Goal: Task Accomplishment & Management: Use online tool/utility

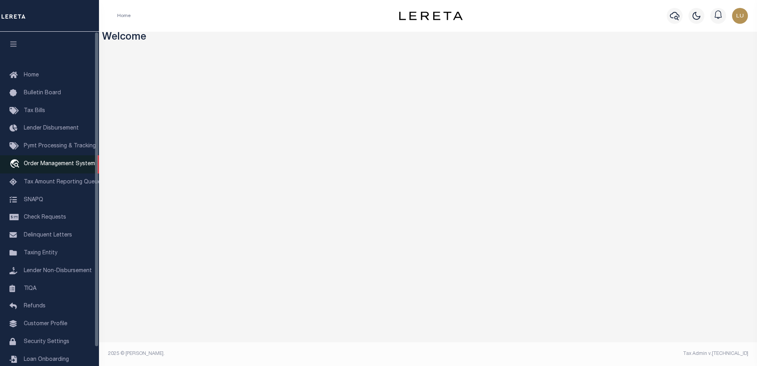
click at [59, 165] on span "Order Management System" at bounding box center [59, 164] width 71 height 6
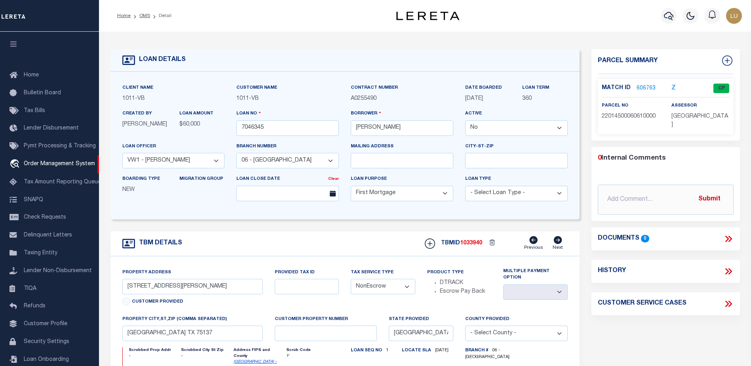
select select "False"
select select "176"
select select "60"
select select "10"
select select "NonEscrow"
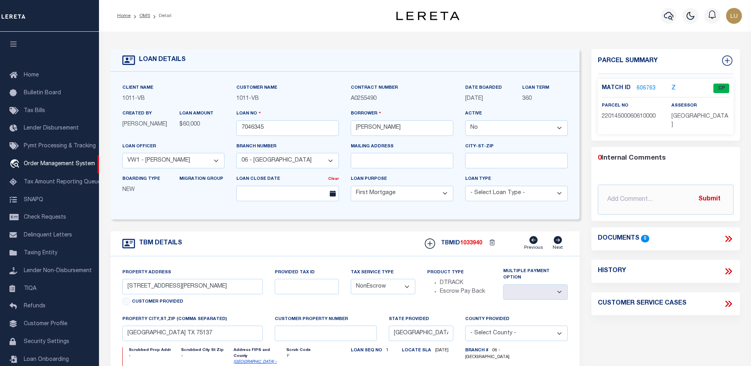
scroll to position [20, 0]
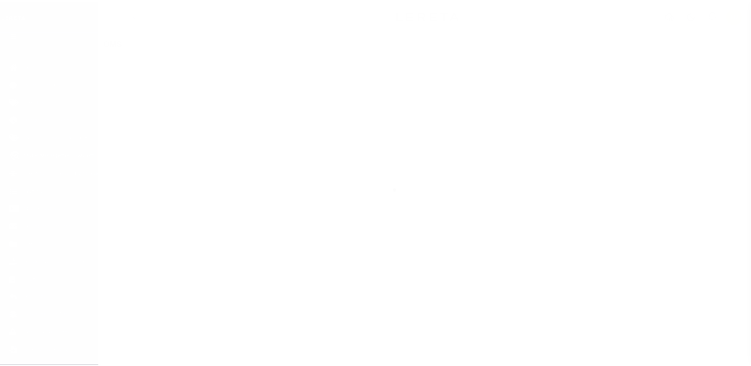
scroll to position [20, 0]
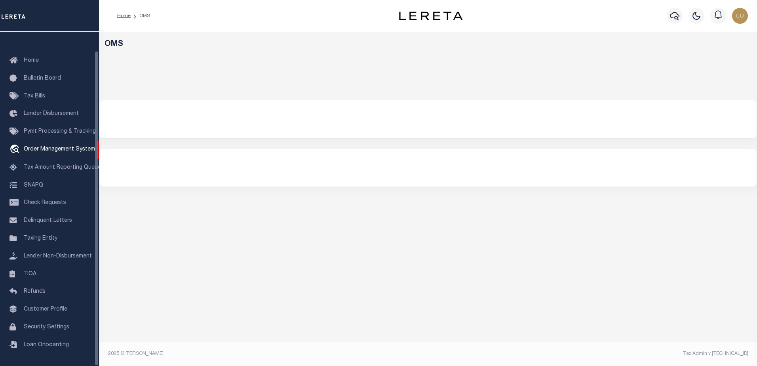
select select "200"
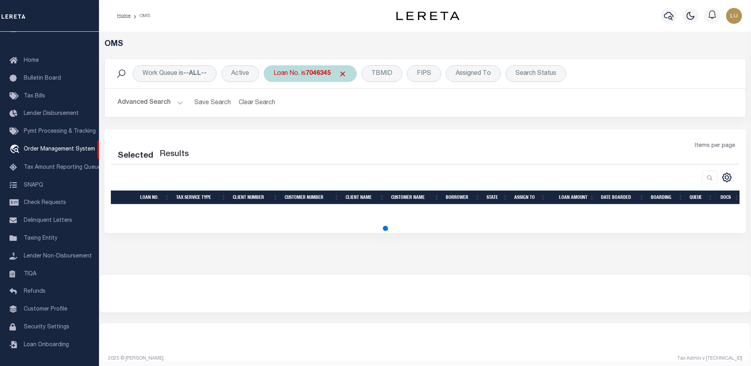
click at [302, 82] on div "Work Queue is --ALL-- Active Loan No. is 7046345 TBMID FIPS Assigned To Search …" at bounding box center [425, 73] width 640 height 29
click at [305, 76] on div "Loan No. is 7046345" at bounding box center [310, 73] width 93 height 17
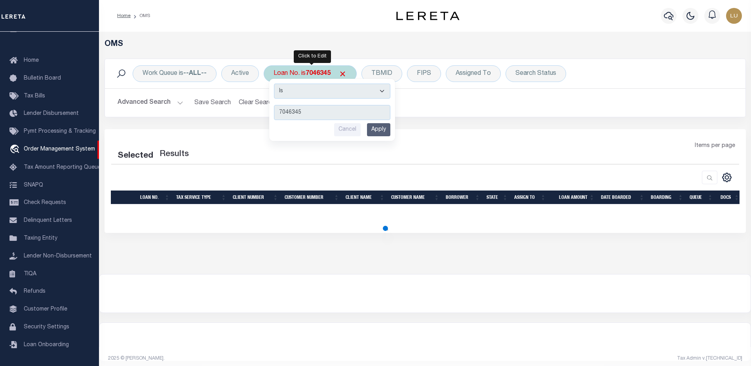
type input "10091645"
click at [388, 136] on input "Apply" at bounding box center [378, 129] width 23 height 13
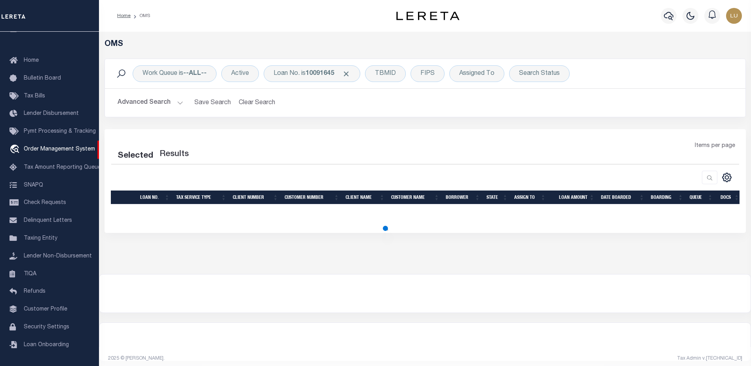
select select "200"
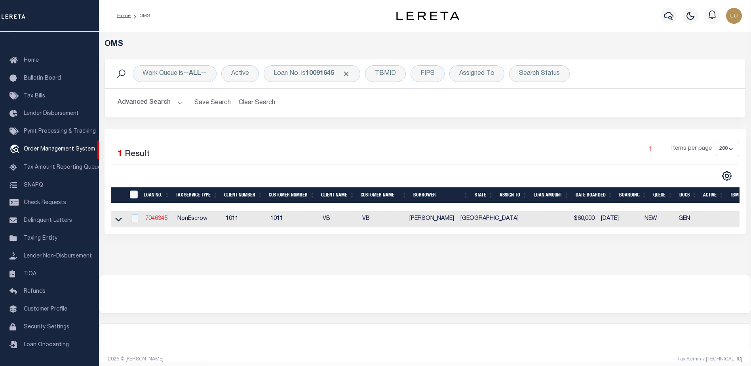
click at [163, 217] on link "7046345" at bounding box center [156, 219] width 22 height 6
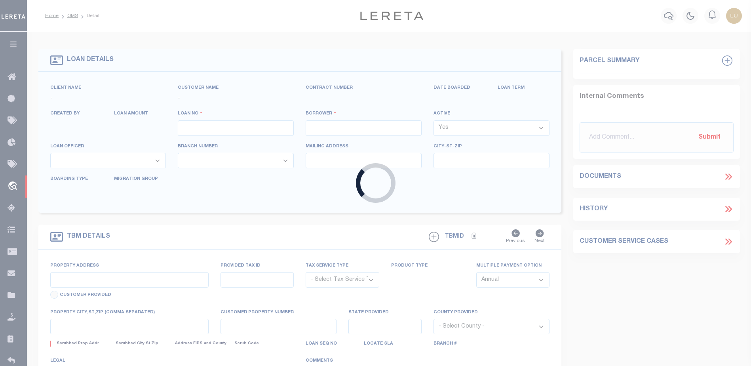
type input "7046345"
type input "NORBERTO GUILLEN"
select select "False"
select select
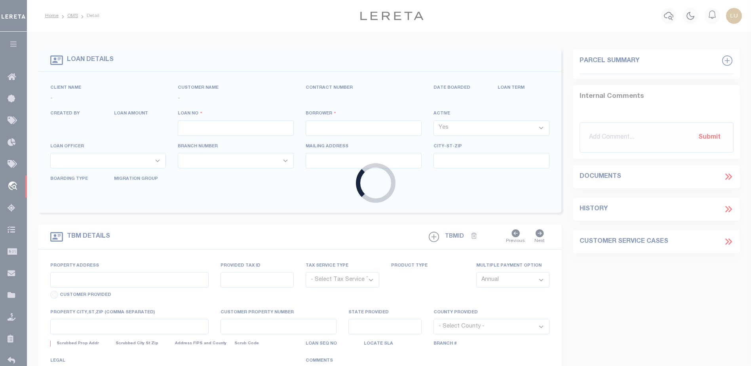
select select "10"
select select "NonEscrow"
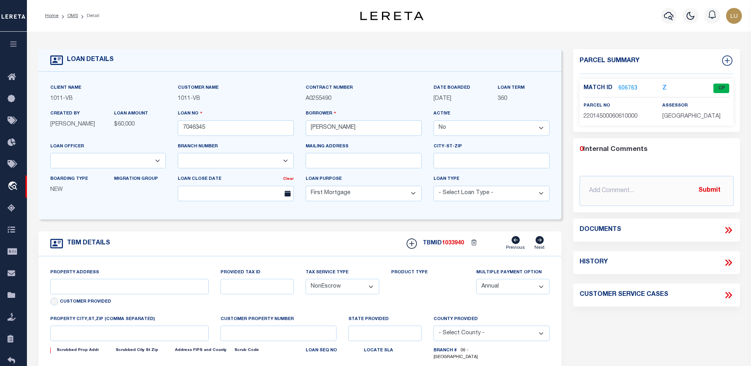
type input "211 AZALEA LANE"
select select
type input "DUNCANVILLE TX 75137"
type input "TX"
select select
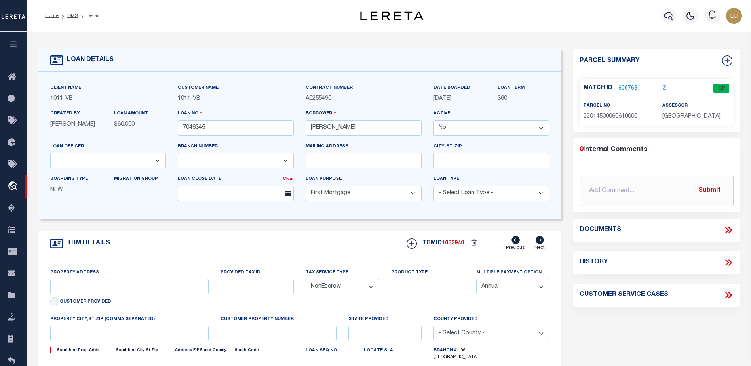
type textarea "LOT 61, IN BLOCK F, OF COLONNADE ESTATES INSTALLMENT NO. 1, AN ADDITION TO THE …"
select select "176"
select select "60"
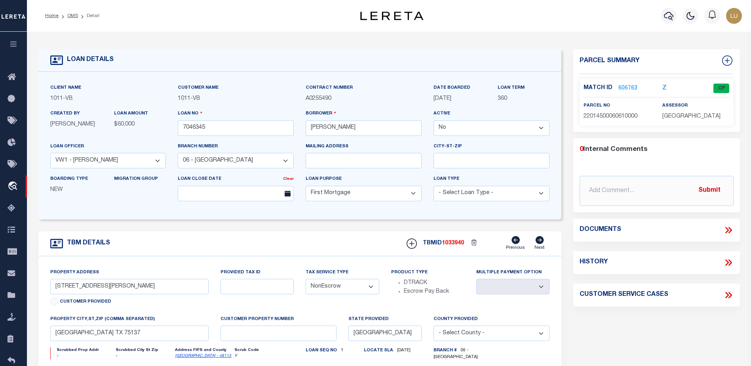
click at [626, 85] on link "606763" at bounding box center [627, 88] width 19 height 8
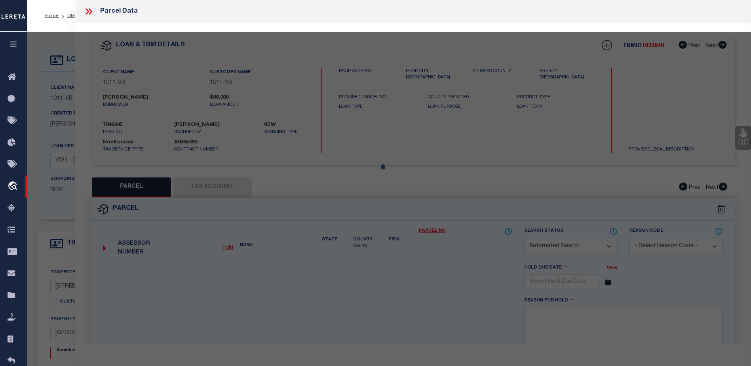
checkbox input "false"
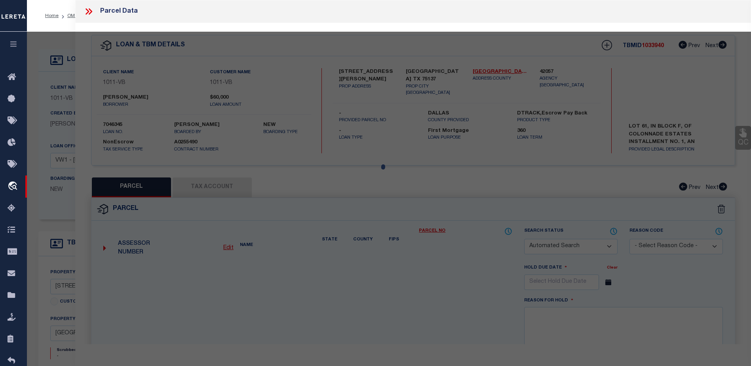
select select "CP"
type input "GUILLEN VERONICA &"
type input "211 AZALEA LN"
type textarea "COLONNADE ESTATES 1 BLK F LOT 61 INT201400321311 DD12162014 CO-DC 0145000606100…"
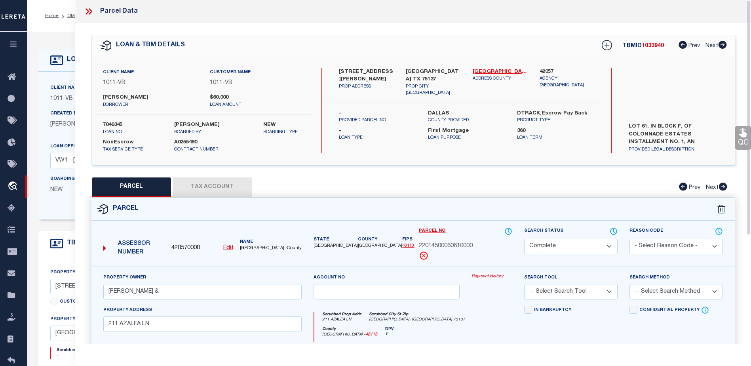
click at [486, 273] on link "Payment History" at bounding box center [491, 276] width 41 height 7
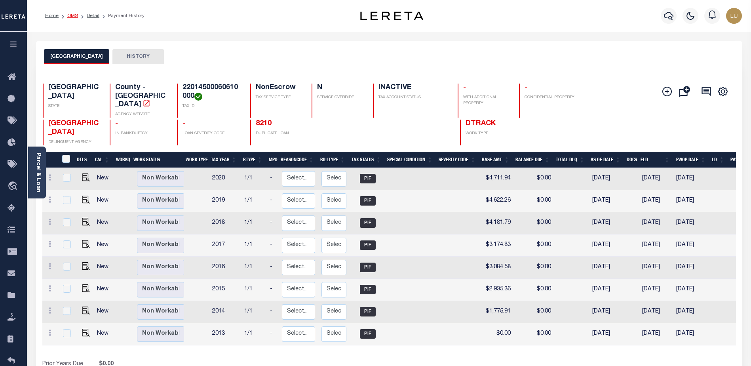
click at [74, 17] on link "OMS" at bounding box center [72, 15] width 11 height 5
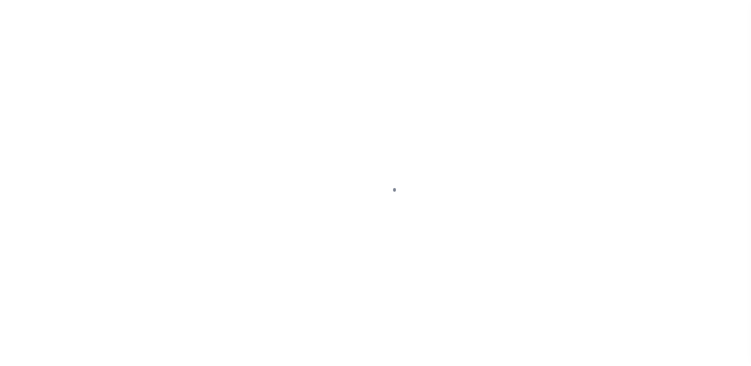
scroll to position [20, 0]
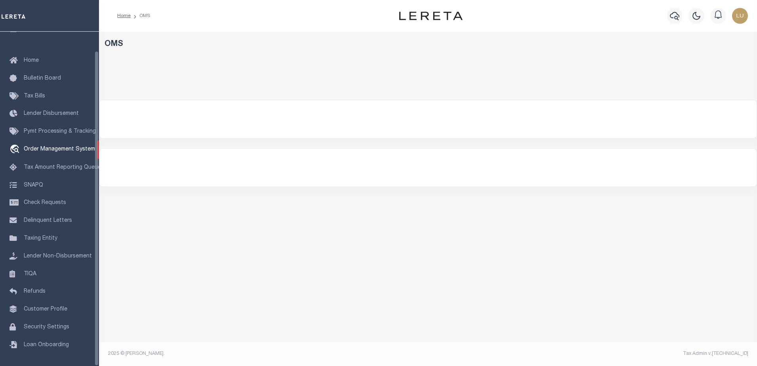
select select "200"
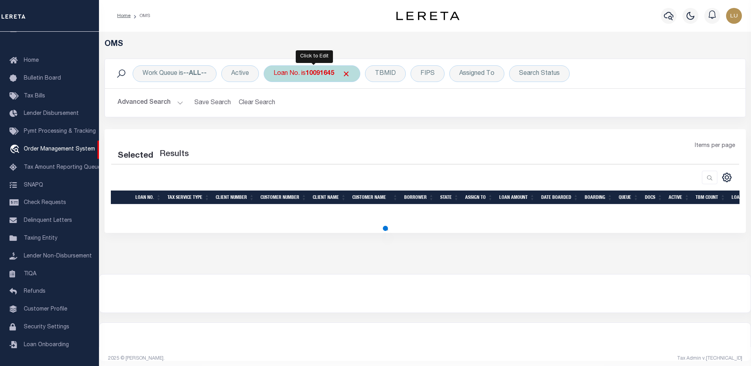
click at [328, 76] on b "10091645" at bounding box center [320, 73] width 28 height 6
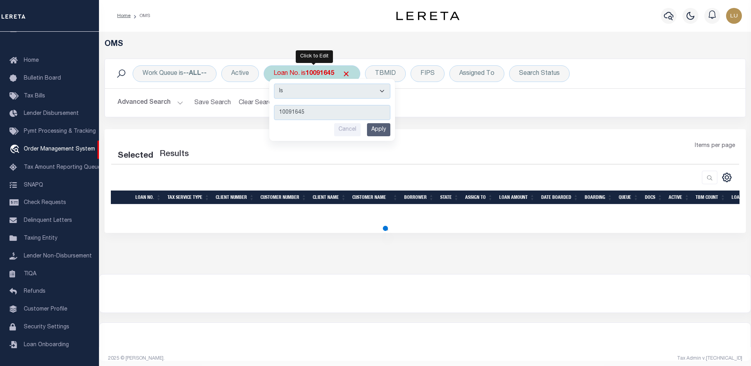
type input "10091645"
select select "200"
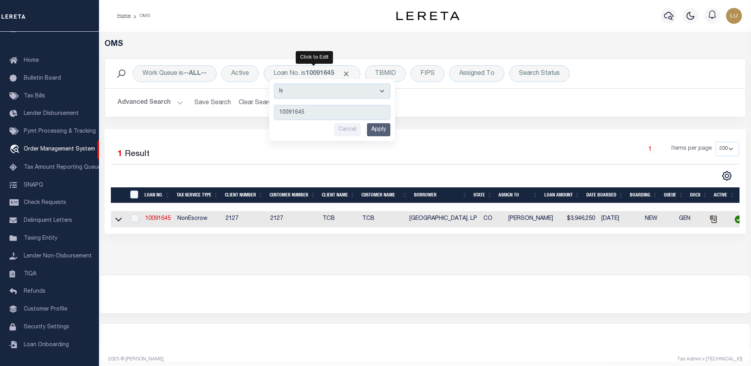
click at [380, 130] on input "Apply" at bounding box center [378, 129] width 23 height 13
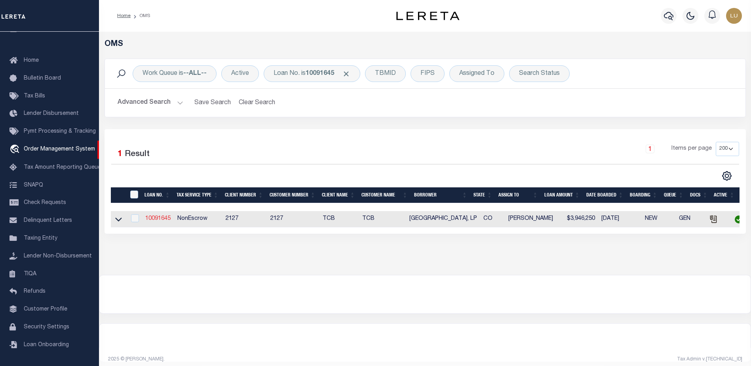
click at [153, 221] on link "10091645" at bounding box center [157, 219] width 25 height 6
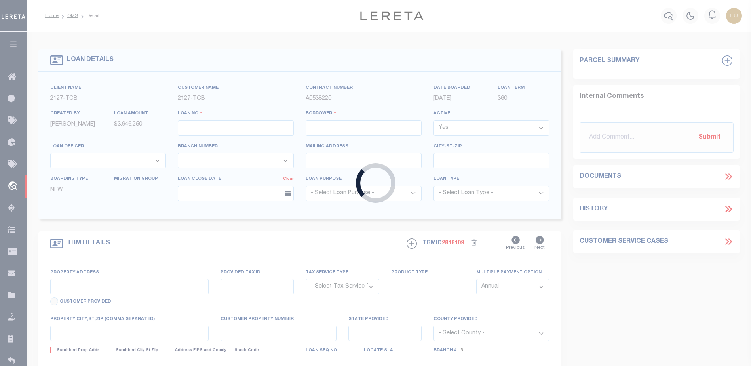
type input "10091645"
type input "[GEOGRAPHIC_DATA], LP"
select select
select select "NonEscrow"
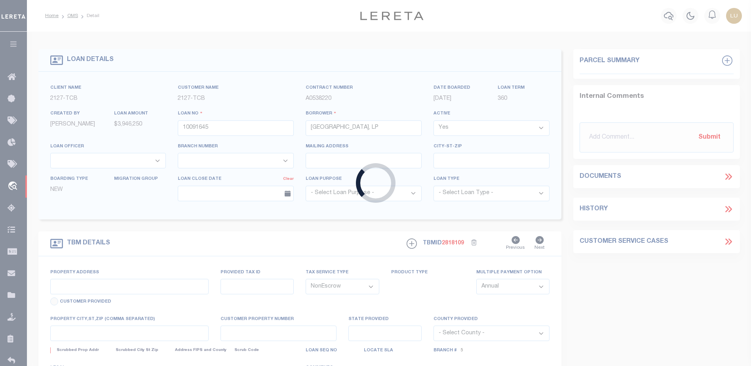
type input "30090 US Highway 160"
type input "Durango CO 81303"
type input "CO"
select select "[GEOGRAPHIC_DATA]"
select select "2377"
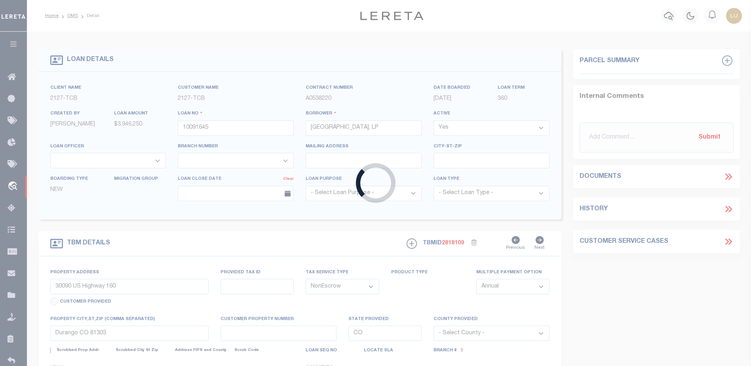
select select "2"
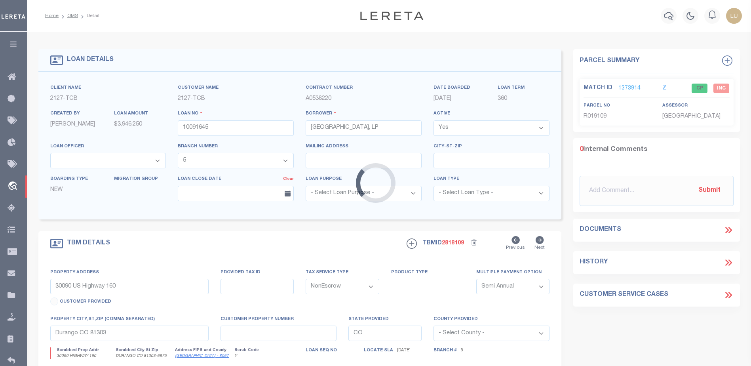
select select "44638"
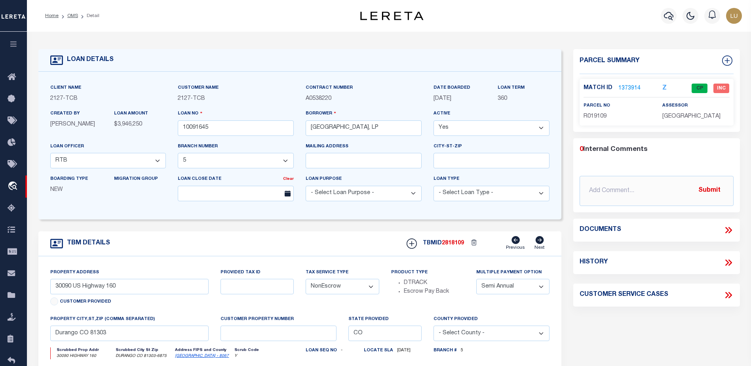
click at [621, 84] on link "1373914" at bounding box center [629, 88] width 22 height 8
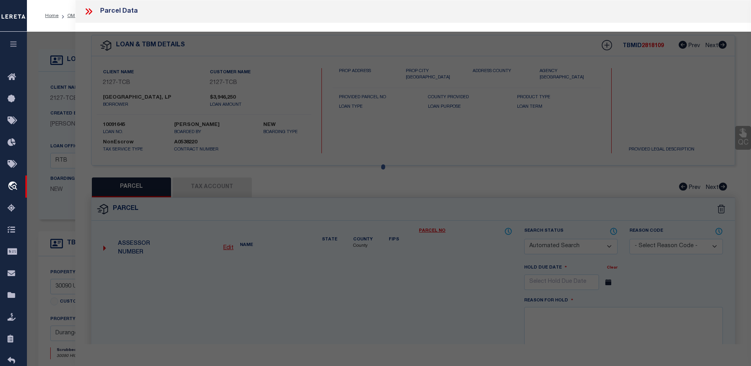
checkbox input "false"
select select "CP"
type input "DURANGO RV PARK LP"
select select
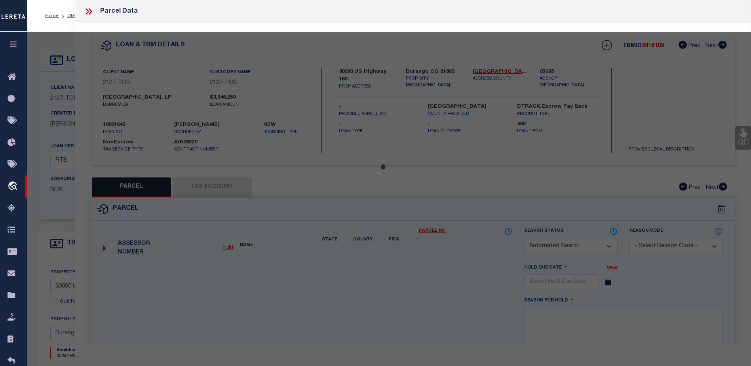
type input "30090 E US HWY 160, 30092 US HWY 160"
type input "DURANGO CO"
type textarea "Tract: A Section: 12 Township: 34 Range: 9 LOOSE/[PERSON_NAME]/[PERSON_NAME] V …"
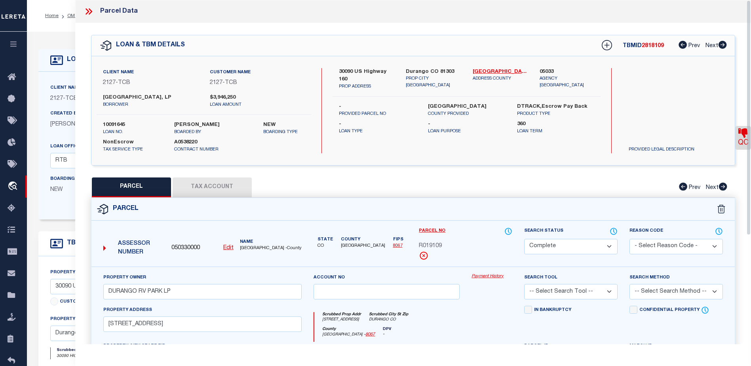
click at [481, 274] on link "Payment History" at bounding box center [491, 276] width 41 height 7
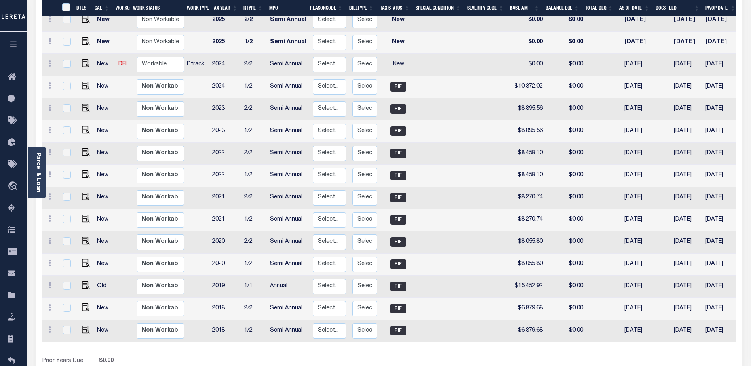
scroll to position [195, 0]
